Goal: Task Accomplishment & Management: Use online tool/utility

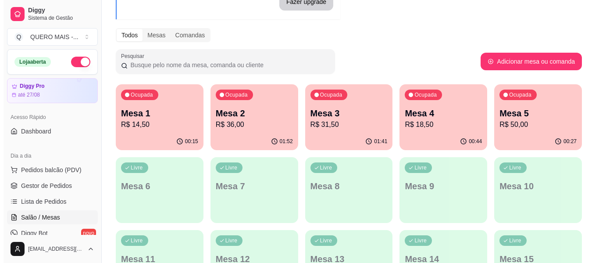
scroll to position [132, 0]
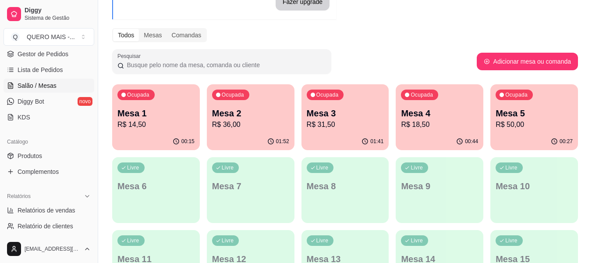
click at [233, 118] on p "Mesa 2" at bounding box center [250, 113] width 77 height 12
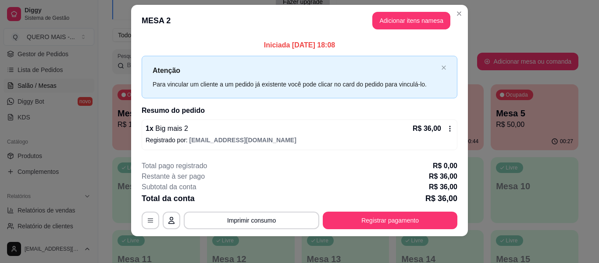
scroll to position [12, 0]
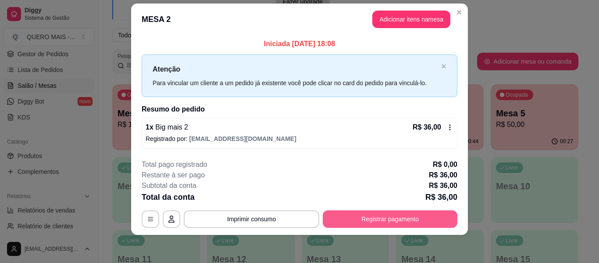
click at [395, 217] on button "Registrar pagamento" at bounding box center [390, 219] width 135 height 18
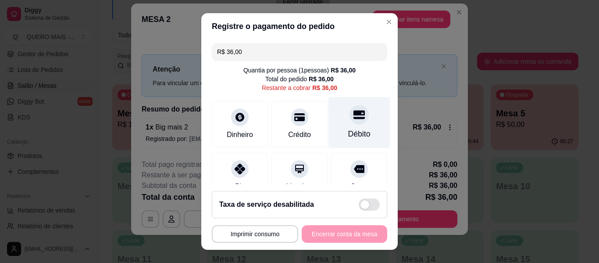
click at [349, 124] on div at bounding box center [358, 114] width 19 height 19
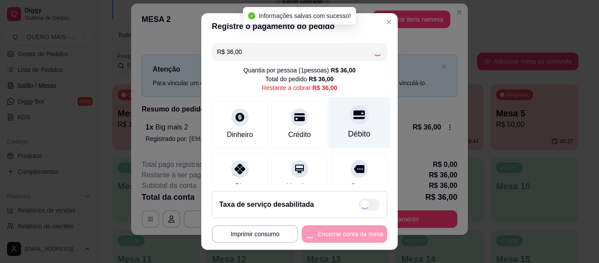
type input "R$ 0,00"
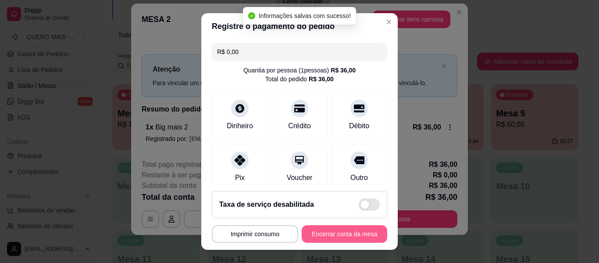
click at [314, 233] on button "Encerrar conta da mesa" at bounding box center [345, 234] width 86 height 18
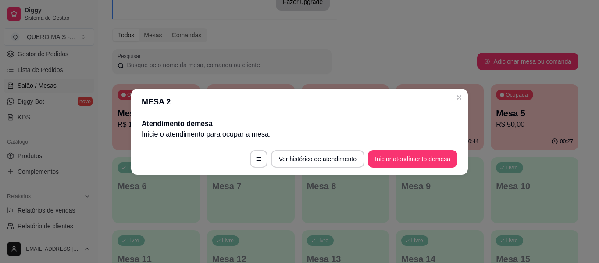
scroll to position [0, 0]
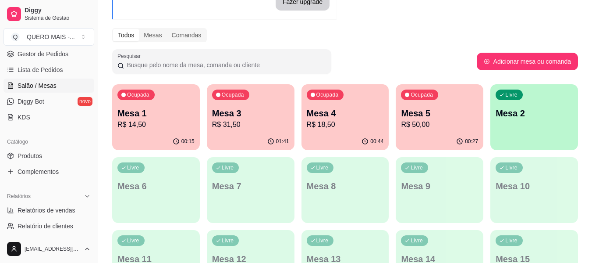
click at [408, 132] on div "Ocupada Mesa 5 R$ 50,00" at bounding box center [440, 108] width 88 height 49
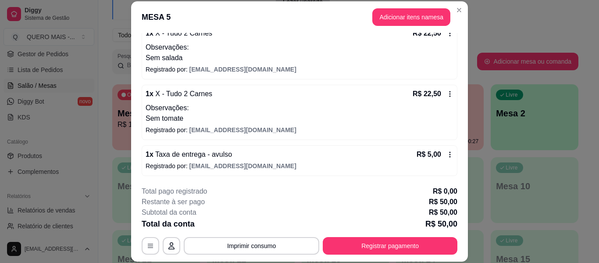
scroll to position [92, 0]
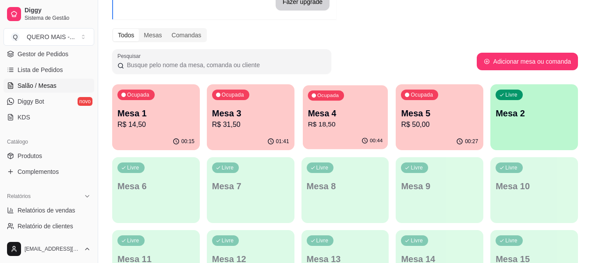
click at [353, 136] on div "00:44" at bounding box center [345, 140] width 85 height 17
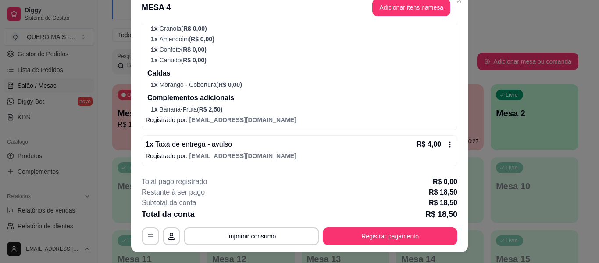
scroll to position [27, 0]
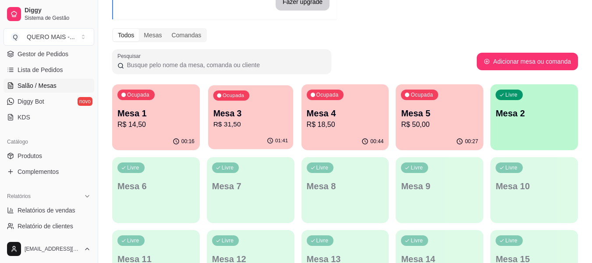
click at [263, 126] on p "R$ 31,50" at bounding box center [250, 124] width 75 height 10
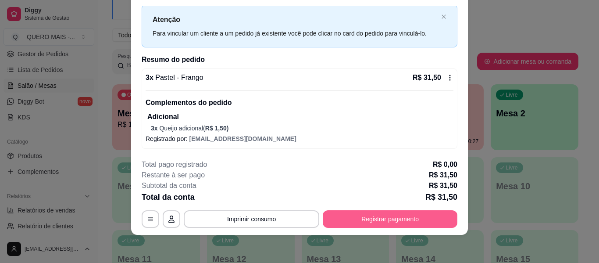
click at [368, 217] on button "Registrar pagamento" at bounding box center [390, 219] width 135 height 18
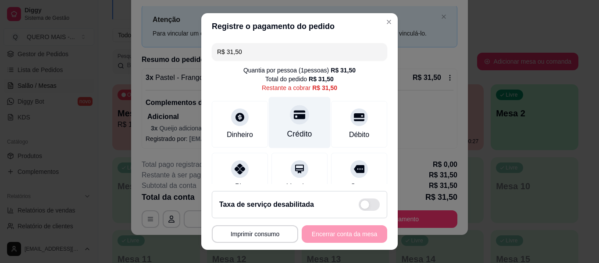
click at [293, 128] on div "Crédito" at bounding box center [300, 122] width 62 height 51
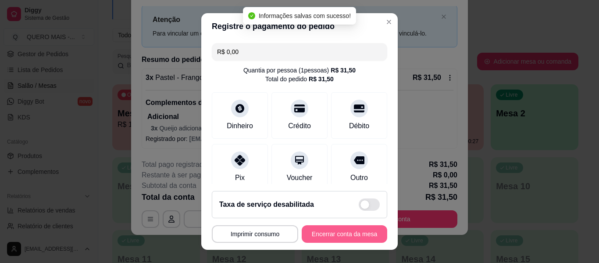
type input "R$ 0,00"
click at [331, 234] on button "Encerrar conta da mesa" at bounding box center [344, 233] width 83 height 17
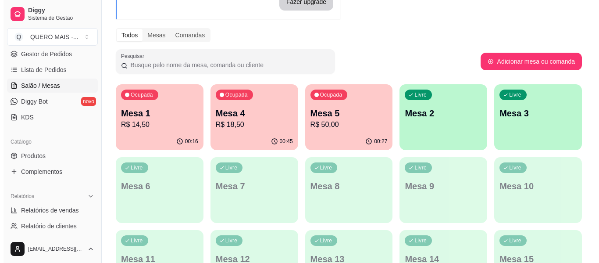
scroll to position [132, 0]
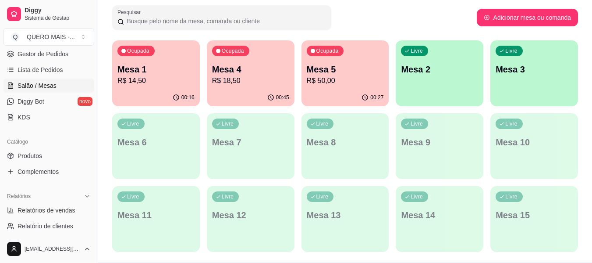
click at [434, 84] on div "Livre Mesa 2" at bounding box center [440, 67] width 88 height 55
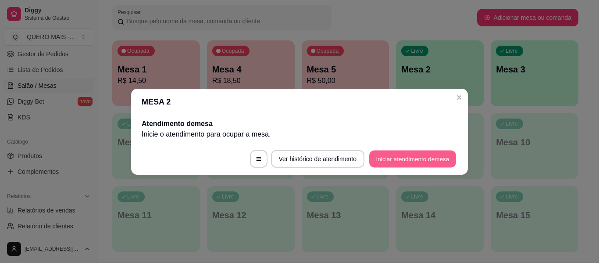
click at [410, 159] on button "Iniciar atendimento de mesa" at bounding box center [412, 158] width 87 height 17
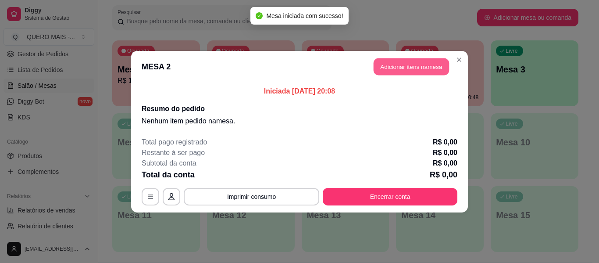
click at [393, 66] on button "Adicionar itens na mesa" at bounding box center [411, 66] width 75 height 17
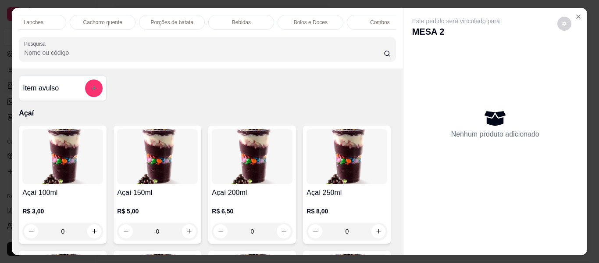
scroll to position [0, 517]
drag, startPoint x: 354, startPoint y: 19, endPoint x: 348, endPoint y: 24, distance: 7.5
click at [353, 19] on p "Promoções" at bounding box center [366, 22] width 27 height 7
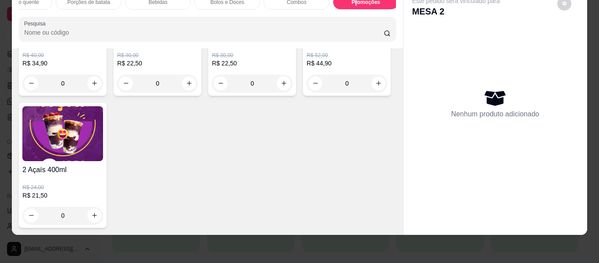
scroll to position [3278, 0]
click at [103, 209] on div "0" at bounding box center [62, 216] width 81 height 18
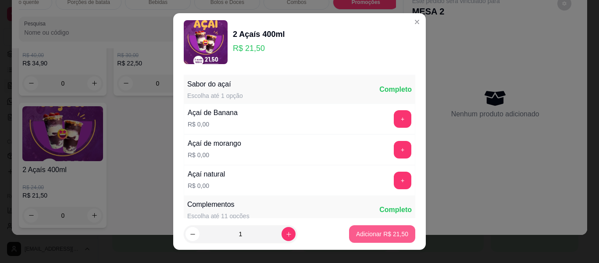
click at [381, 234] on p "Adicionar R$ 21,50" at bounding box center [382, 233] width 52 height 9
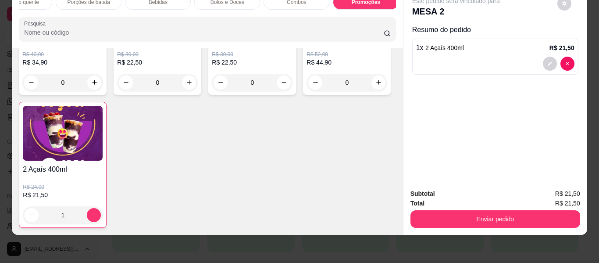
type input "1"
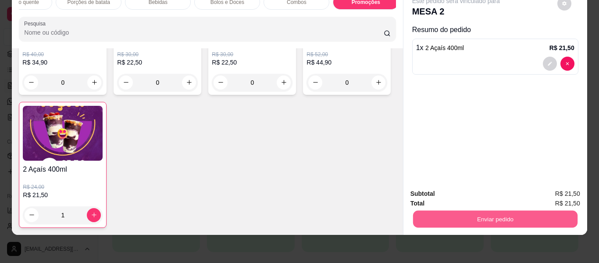
click at [456, 211] on button "Enviar pedido" at bounding box center [495, 218] width 164 height 17
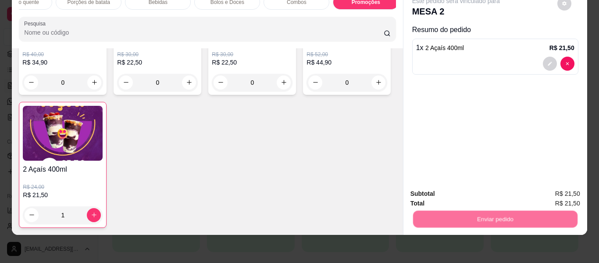
click at [447, 188] on button "Não registrar e enviar pedido" at bounding box center [466, 190] width 89 height 16
